Goal: Task Accomplishment & Management: Use online tool/utility

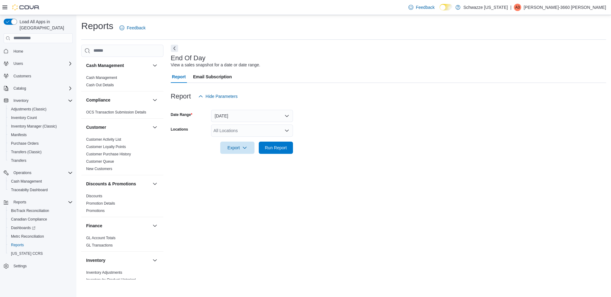
click at [286, 122] on form "Date Range [DATE] Locations All Locations Export Run Report" at bounding box center [389, 127] width 436 height 51
click at [282, 130] on div "All Locations" at bounding box center [252, 130] width 82 height 12
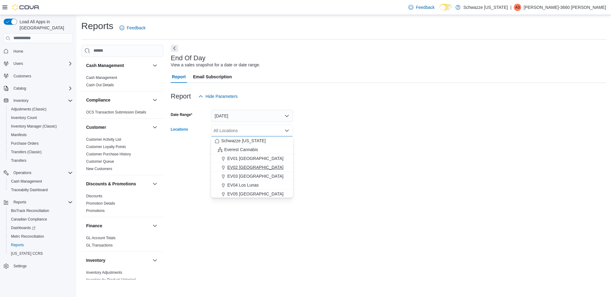
click at [237, 168] on span "EV02 [GEOGRAPHIC_DATA]" at bounding box center [255, 167] width 56 height 6
click at [396, 160] on div at bounding box center [389, 157] width 436 height 7
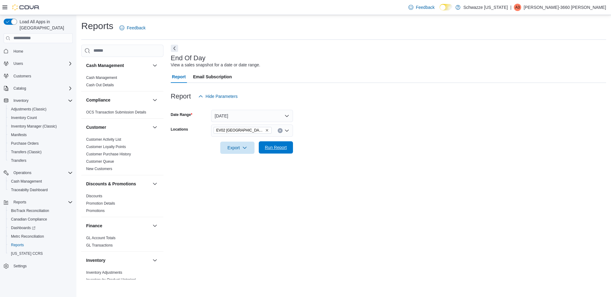
click at [277, 150] on span "Run Report" at bounding box center [276, 147] width 27 height 12
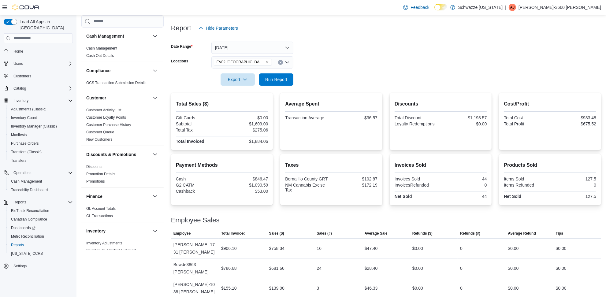
scroll to position [72, 0]
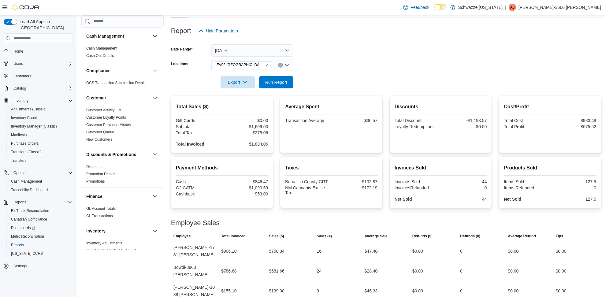
drag, startPoint x: 222, startPoint y: 146, endPoint x: 224, endPoint y: 140, distance: 6.9
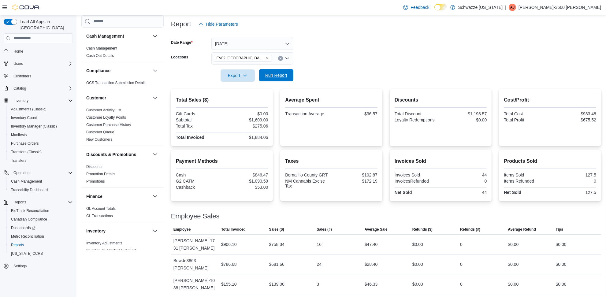
click at [274, 71] on span "Run Report" at bounding box center [276, 75] width 27 height 12
drag, startPoint x: 253, startPoint y: 119, endPoint x: 274, endPoint y: 119, distance: 21.1
click at [273, 119] on div "Total Sales ($) Gift Cards $0.00 Subtotal $1,629.00 Total Tax $279.18 Total Inv…" at bounding box center [222, 117] width 102 height 57
click at [344, 83] on div at bounding box center [386, 85] width 430 height 7
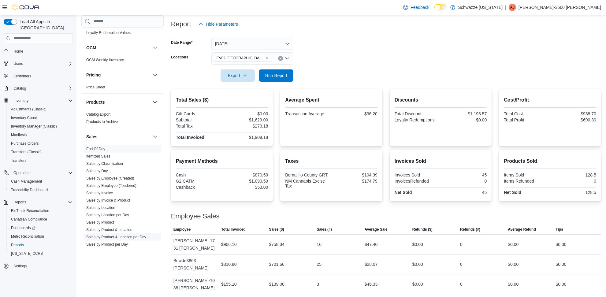
scroll to position [344, 0]
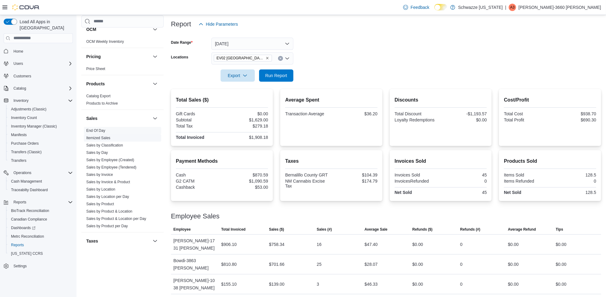
drag, startPoint x: 113, startPoint y: 167, endPoint x: 120, endPoint y: 165, distance: 7.4
click at [114, 167] on link "Sales by Employee (Tendered)" at bounding box center [111, 167] width 50 height 4
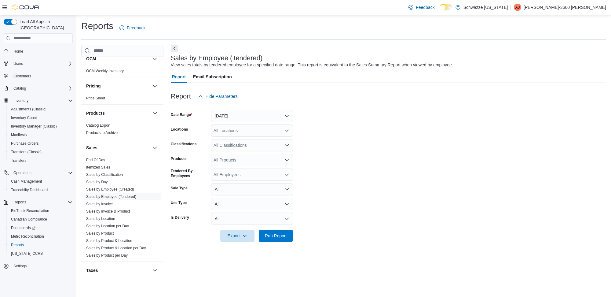
click at [254, 134] on div "All Locations" at bounding box center [252, 130] width 82 height 12
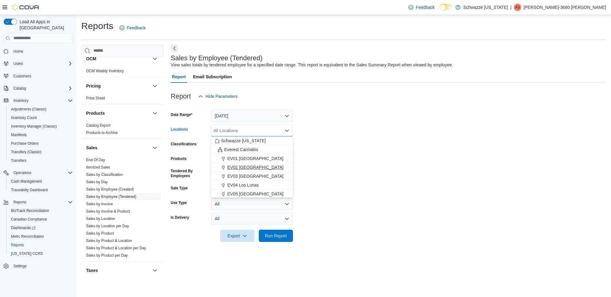
click at [261, 168] on span "EV02 [GEOGRAPHIC_DATA]" at bounding box center [255, 167] width 56 height 6
drag, startPoint x: 280, startPoint y: 233, endPoint x: 297, endPoint y: 223, distance: 19.9
click at [281, 233] on span "Run Report" at bounding box center [276, 236] width 22 height 6
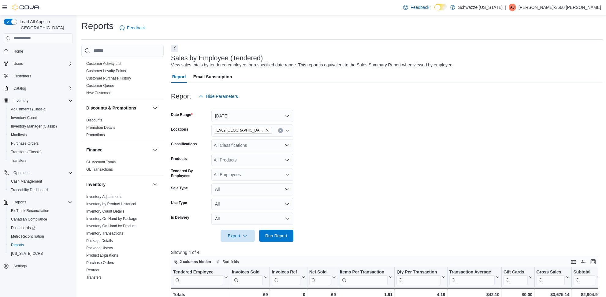
scroll to position [76, 0]
click at [288, 143] on icon "Open list of options" at bounding box center [287, 145] width 5 height 5
drag, startPoint x: 288, startPoint y: 142, endPoint x: 297, endPoint y: 142, distance: 8.3
click at [290, 142] on div "All Classifications Combo box. Selected. Combo box input. All Classifications. …" at bounding box center [252, 145] width 82 height 12
click at [331, 146] on form "Date Range [DATE] Locations EV02 [GEOGRAPHIC_DATA] Classifications All Classifi…" at bounding box center [386, 171] width 431 height 139
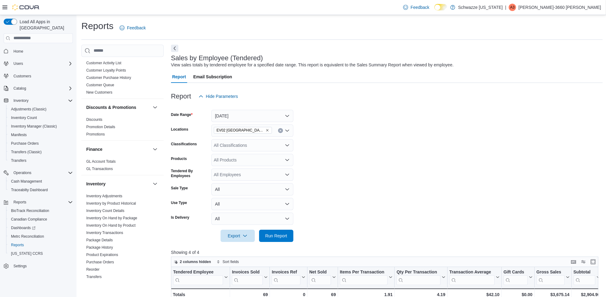
click at [286, 160] on icon "Open list of options" at bounding box center [287, 159] width 5 height 5
drag, startPoint x: 358, startPoint y: 171, endPoint x: 352, endPoint y: 170, distance: 6.4
click at [358, 171] on form "Date Range [DATE] Locations EV02 [GEOGRAPHIC_DATA] Classifications All Classifi…" at bounding box center [386, 171] width 431 height 139
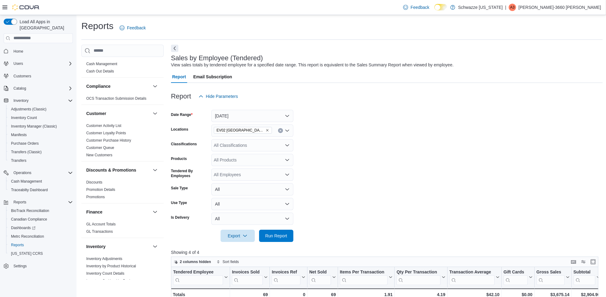
scroll to position [0, 0]
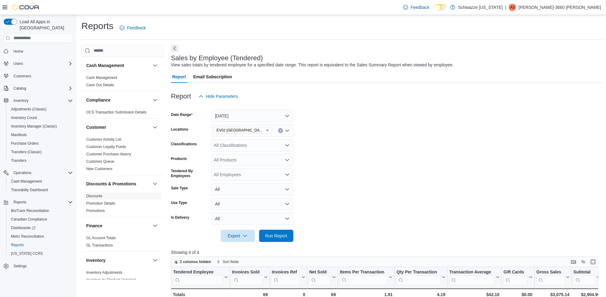
drag, startPoint x: 93, startPoint y: 194, endPoint x: 99, endPoint y: 195, distance: 6.8
click at [94, 194] on link "Discounts" at bounding box center [94, 196] width 16 height 4
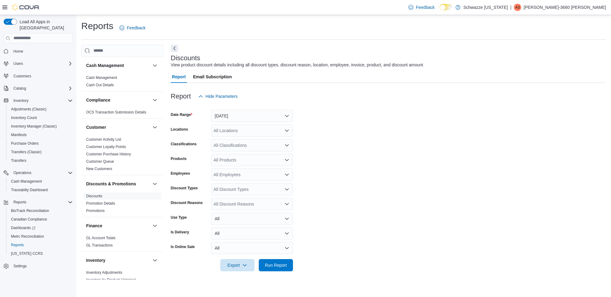
click at [285, 129] on icon "Open list of options" at bounding box center [287, 130] width 5 height 5
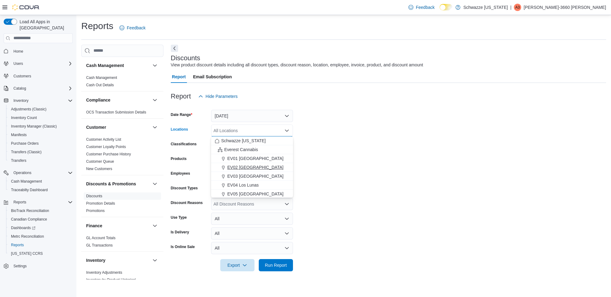
click at [245, 167] on span "EV02 [GEOGRAPHIC_DATA]" at bounding box center [255, 167] width 56 height 6
click at [402, 164] on form "Date Range [DATE] Locations [GEOGRAPHIC_DATA] [GEOGRAPHIC_DATA] Combo box. Sele…" at bounding box center [389, 186] width 436 height 169
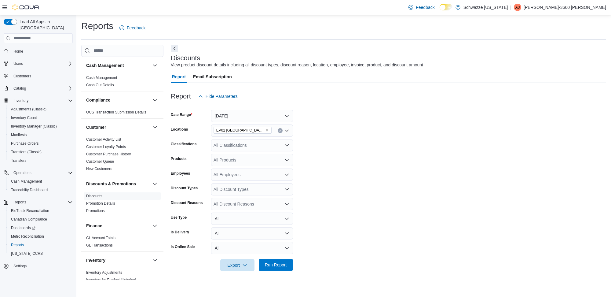
drag, startPoint x: 274, startPoint y: 264, endPoint x: 293, endPoint y: 259, distance: 19.6
click at [275, 264] on span "Run Report" at bounding box center [276, 265] width 22 height 6
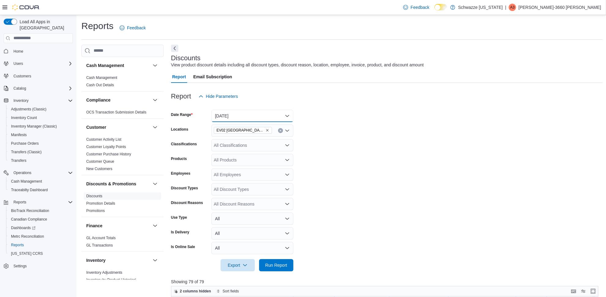
click at [290, 116] on button "[DATE]" at bounding box center [252, 116] width 82 height 12
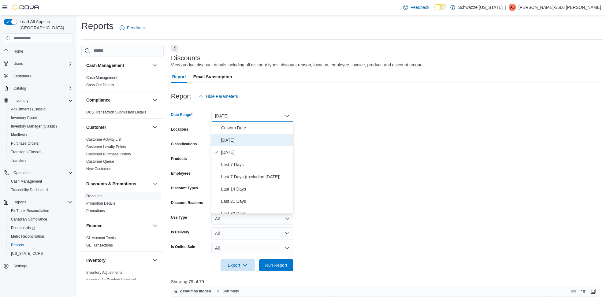
click at [225, 139] on span "[DATE]" at bounding box center [256, 139] width 70 height 7
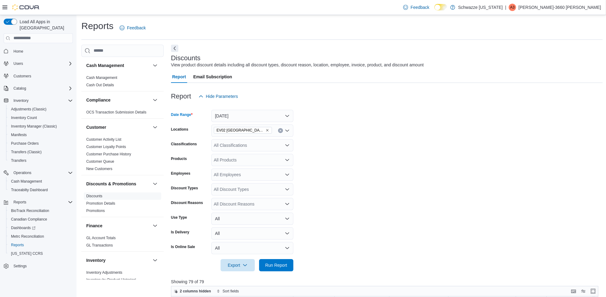
click at [337, 146] on form "Date Range [DATE] Locations EV02 [GEOGRAPHIC_DATA] Classifications All Classifi…" at bounding box center [386, 186] width 431 height 169
click at [281, 265] on span "Run Report" at bounding box center [276, 265] width 22 height 6
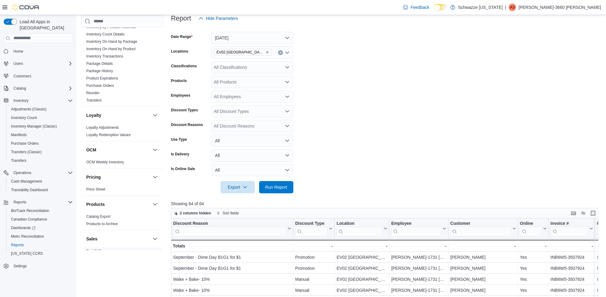
scroll to position [268, 0]
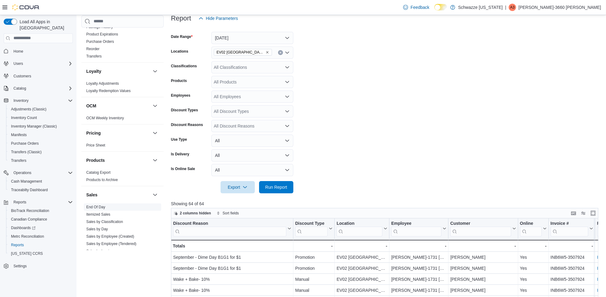
click at [104, 207] on link "End Of Day" at bounding box center [95, 207] width 19 height 4
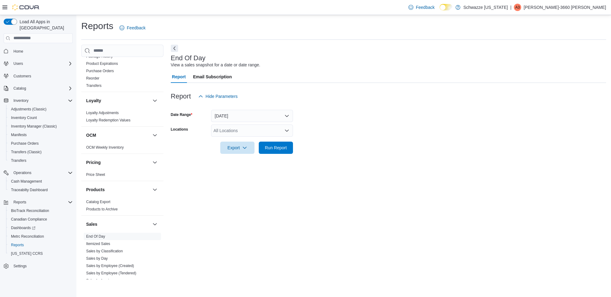
click at [272, 132] on div "All Locations" at bounding box center [252, 130] width 82 height 12
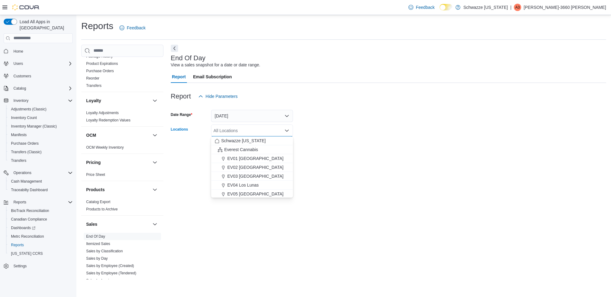
drag, startPoint x: 263, startPoint y: 168, endPoint x: 294, endPoint y: 172, distance: 31.5
click at [263, 168] on span "EV02 [GEOGRAPHIC_DATA]" at bounding box center [255, 167] width 56 height 6
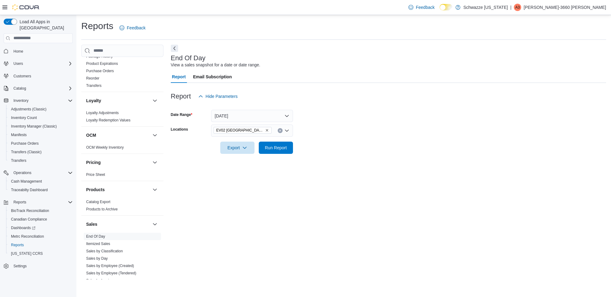
click at [309, 163] on div "End Of Day View a sales snapshot for a date or date range. Report Email Subscri…" at bounding box center [389, 162] width 436 height 235
click at [292, 148] on button "Run Report" at bounding box center [276, 147] width 34 height 12
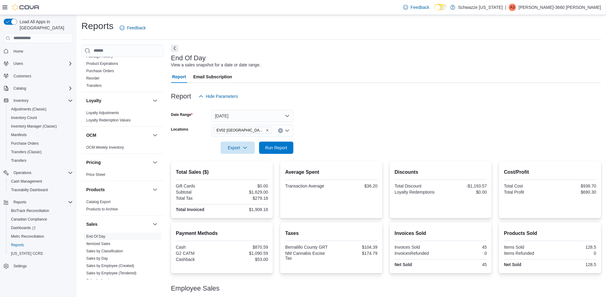
scroll to position [72, 0]
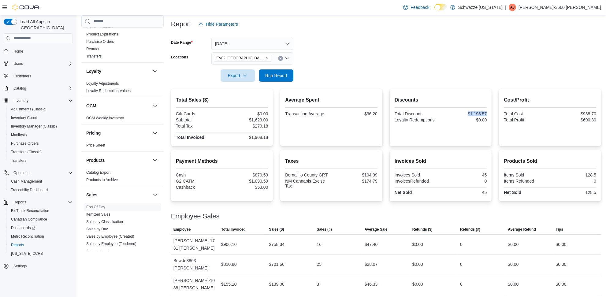
drag, startPoint x: 473, startPoint y: 113, endPoint x: 496, endPoint y: 112, distance: 22.9
click at [492, 112] on div "Discounts Total Discount -$1,193.57 Loyalty Redemptions $0.00" at bounding box center [440, 117] width 102 height 57
drag, startPoint x: 589, startPoint y: 118, endPoint x: 611, endPoint y: 120, distance: 21.7
click at [606, 120] on html "Feedback Dark Mode Schwazze [US_STATE] | A3 [PERSON_NAME]-3660 [PERSON_NAME] Lo…" at bounding box center [303, 76] width 606 height 297
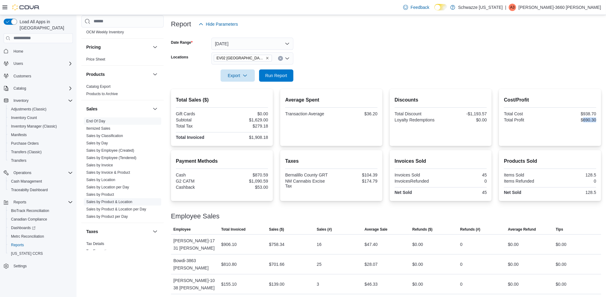
scroll to position [382, 0]
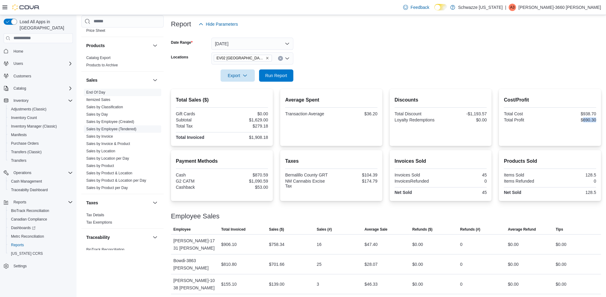
click at [114, 129] on link "Sales by Employee (Tendered)" at bounding box center [111, 129] width 50 height 4
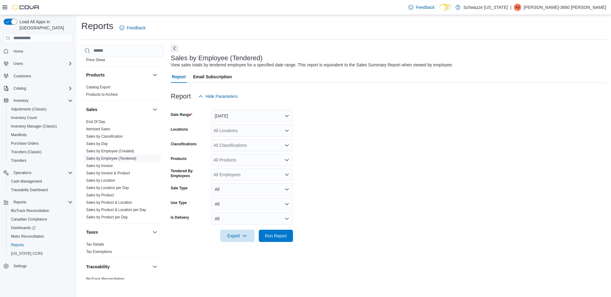
click at [285, 129] on icon "Open list of options" at bounding box center [287, 130] width 5 height 5
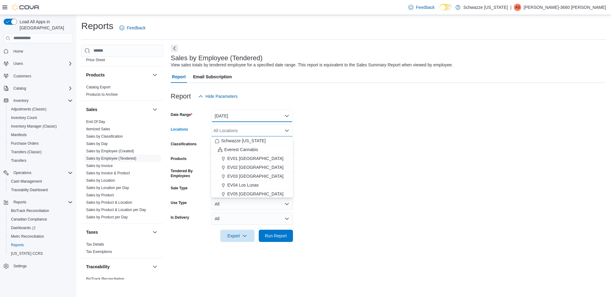
click at [252, 119] on button "[DATE]" at bounding box center [252, 116] width 82 height 12
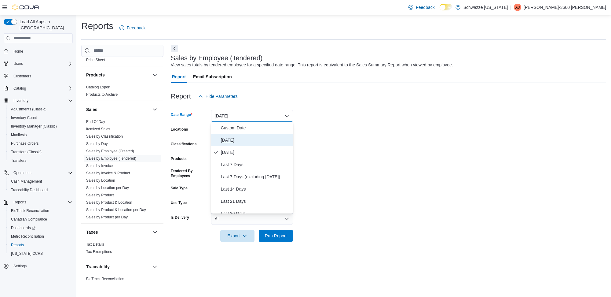
drag, startPoint x: 228, startPoint y: 138, endPoint x: 251, endPoint y: 139, distance: 23.3
click at [227, 138] on span "[DATE]" at bounding box center [256, 139] width 70 height 7
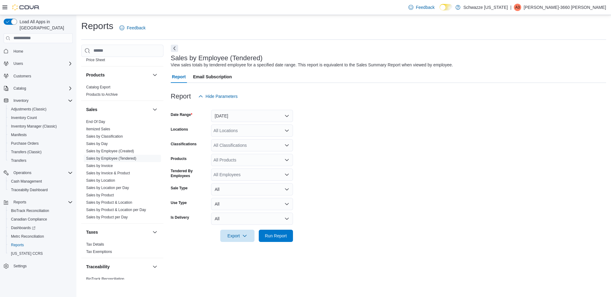
click at [329, 140] on form "Date Range [DATE] Locations All Locations Classifications All Classifications P…" at bounding box center [389, 171] width 436 height 139
click at [290, 132] on div "All Locations" at bounding box center [252, 130] width 82 height 12
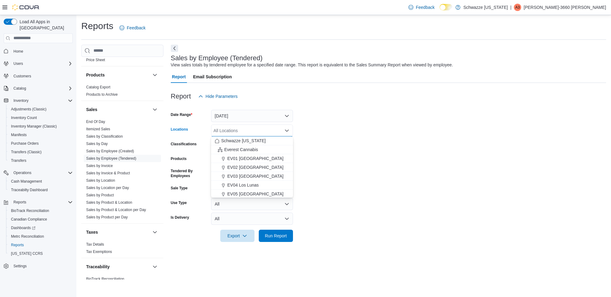
click at [290, 132] on div "All Locations" at bounding box center [252, 130] width 82 height 12
click at [259, 165] on span "EV02 [GEOGRAPHIC_DATA]" at bounding box center [255, 167] width 56 height 6
drag, startPoint x: 397, startPoint y: 158, endPoint x: 317, endPoint y: 177, distance: 81.4
click at [387, 161] on form "Date Range [DATE] Locations [GEOGRAPHIC_DATA] [GEOGRAPHIC_DATA] Combo box. Sele…" at bounding box center [389, 171] width 436 height 139
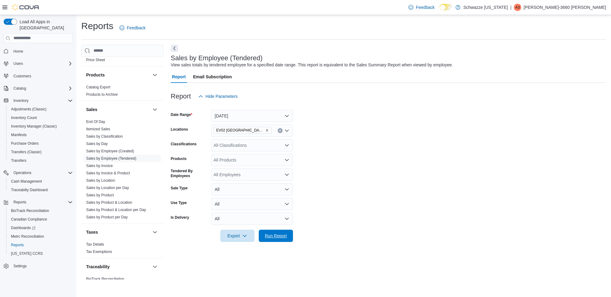
drag, startPoint x: 271, startPoint y: 240, endPoint x: 285, endPoint y: 205, distance: 37.6
click at [272, 236] on span "Run Report" at bounding box center [276, 236] width 27 height 12
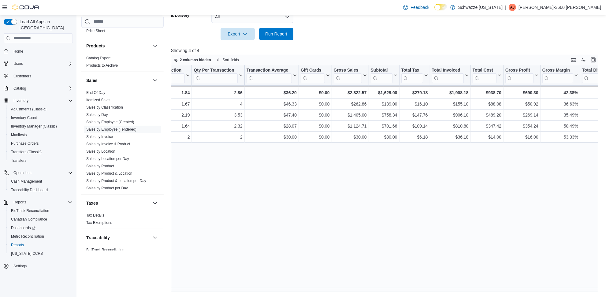
scroll to position [0, 215]
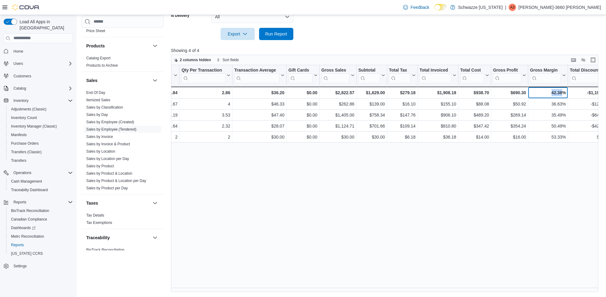
drag, startPoint x: 563, startPoint y: 92, endPoint x: 544, endPoint y: 89, distance: 18.7
click at [544, 89] on div "42.38%" at bounding box center [548, 92] width 36 height 7
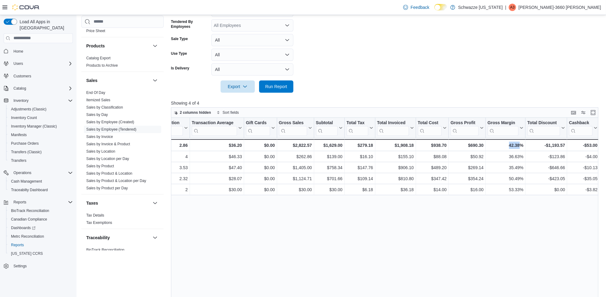
scroll to position [202, 0]
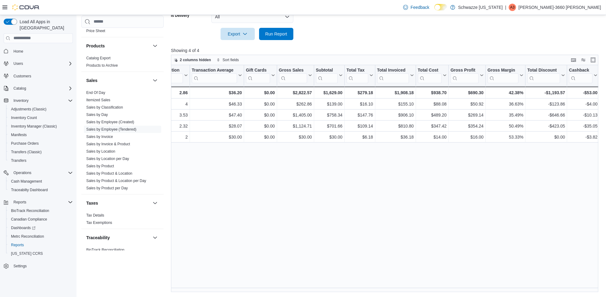
drag, startPoint x: 376, startPoint y: 13, endPoint x: 376, endPoint y: 18, distance: 4.9
click at [376, 16] on div "Feedback Dark Mode Schwazze [US_STATE] | A3 [PERSON_NAME]-3660 [PERSON_NAME] Lo…" at bounding box center [303, 47] width 606 height 499
drag, startPoint x: 376, startPoint y: 18, endPoint x: 365, endPoint y: 27, distance: 14.4
click at [365, 27] on div at bounding box center [386, 25] width 431 height 5
